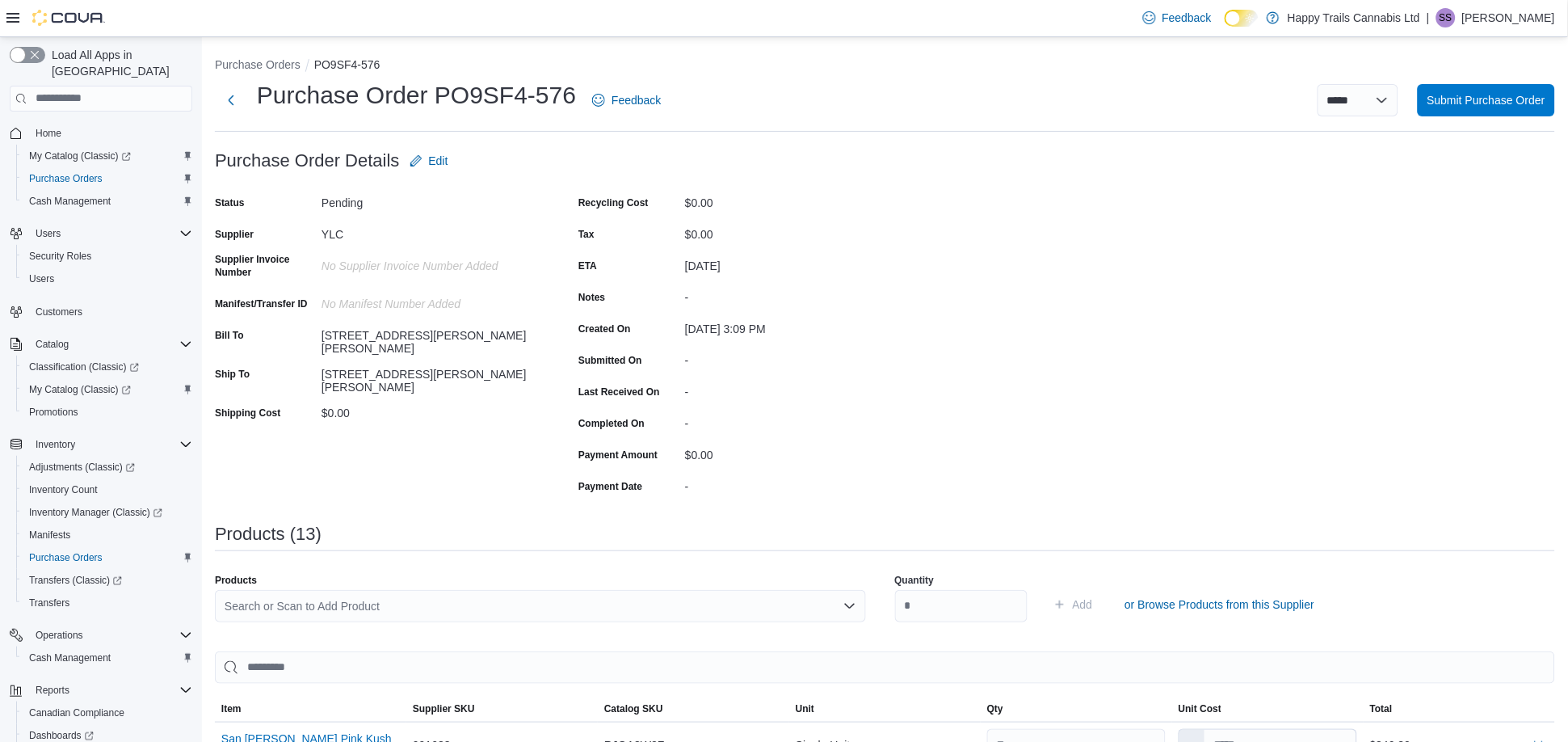
click at [258, 73] on ol "Purchase Orders PO9SF4-576" at bounding box center [884, 66] width 1340 height 19
click at [258, 67] on button "Purchase Orders" at bounding box center [258, 65] width 86 height 13
